Goal: Information Seeking & Learning: Learn about a topic

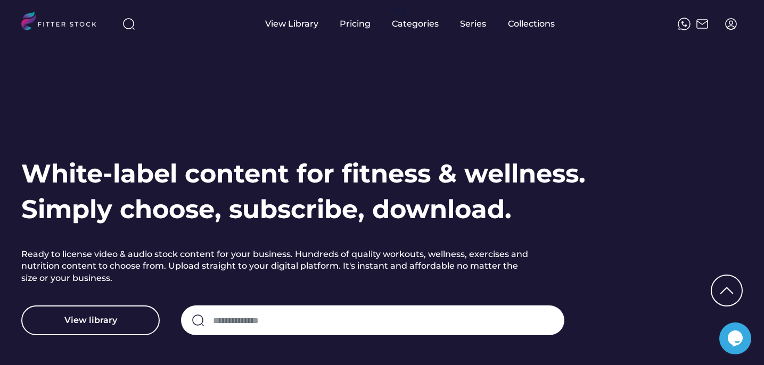
scroll to position [2845, 0]
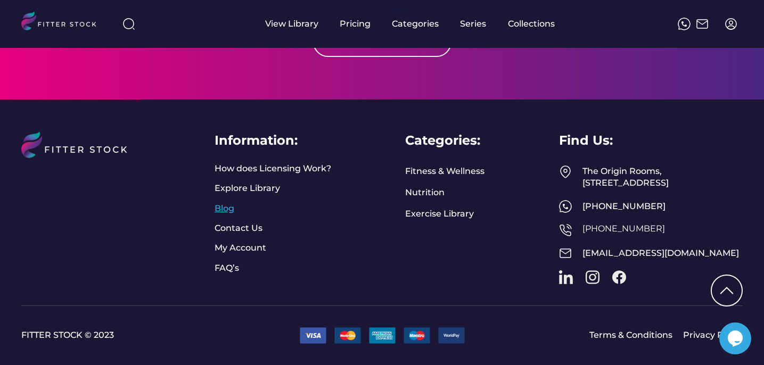
click at [217, 203] on link "Blog" at bounding box center [227, 209] width 27 height 12
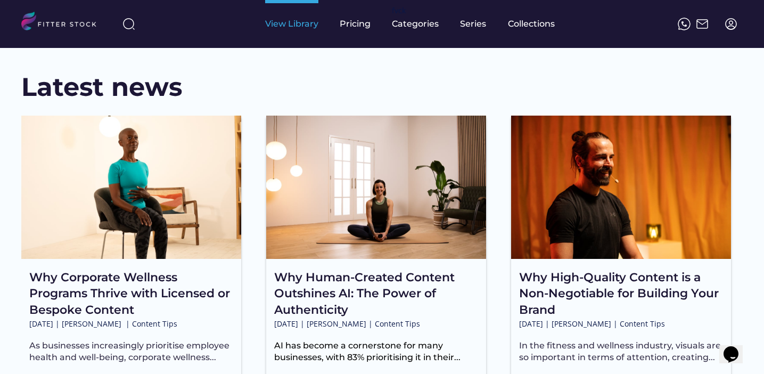
click at [291, 28] on div "View Library" at bounding box center [291, 24] width 53 height 12
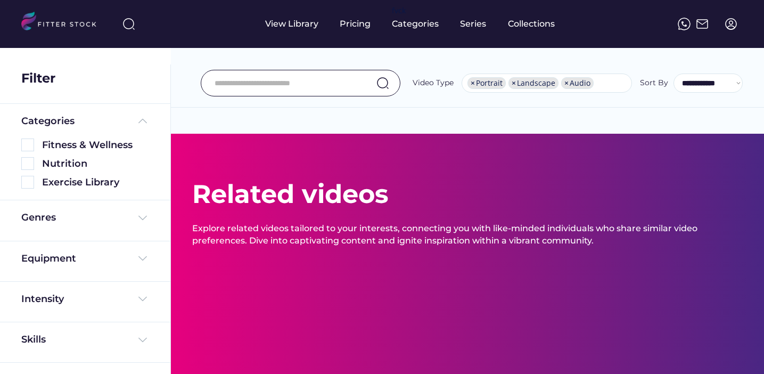
select select "**********"
click at [94, 145] on div "Fitness & Wellness" at bounding box center [95, 144] width 107 height 13
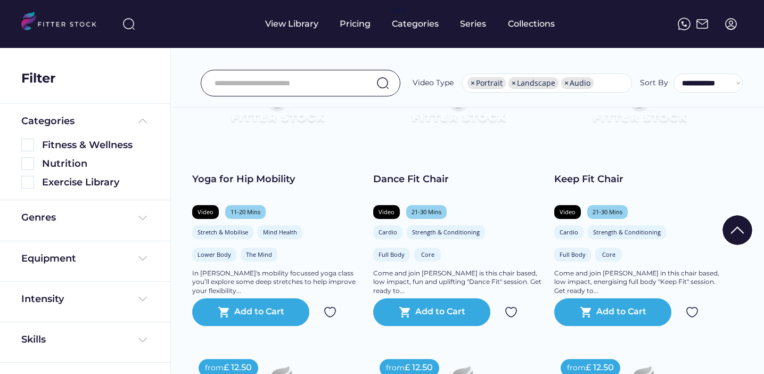
scroll to position [468, 0]
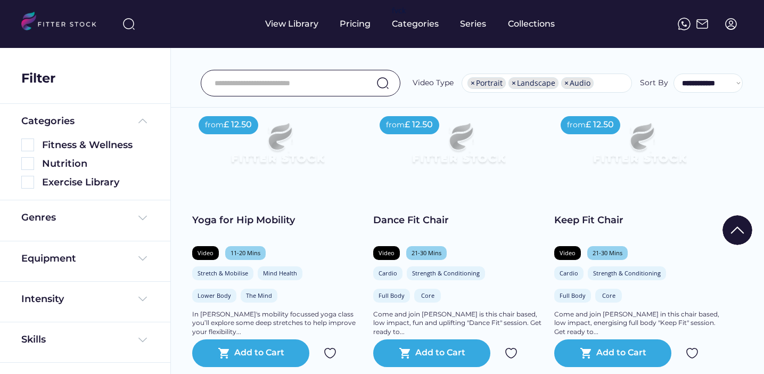
click at [269, 169] on img at bounding box center [277, 148] width 136 height 77
